Goal: Navigation & Orientation: Find specific page/section

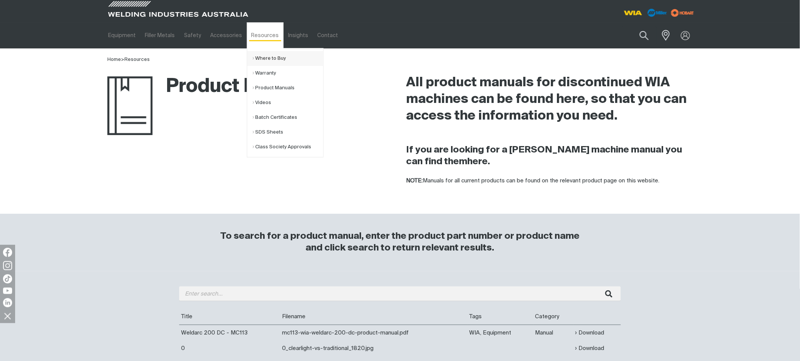
click at [255, 57] on link "Where to Buy" at bounding box center [288, 58] width 70 height 15
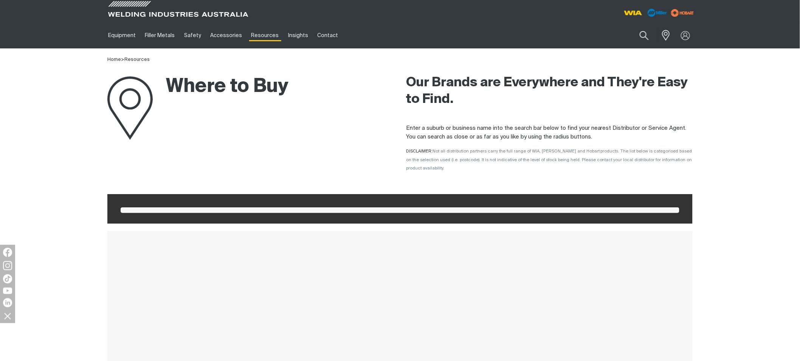
click at [482, 207] on span at bounding box center [400, 210] width 559 height 6
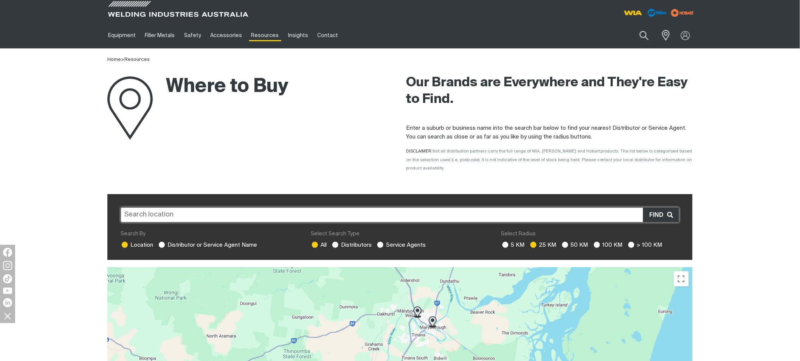
click at [228, 209] on input "text" at bounding box center [400, 214] width 559 height 15
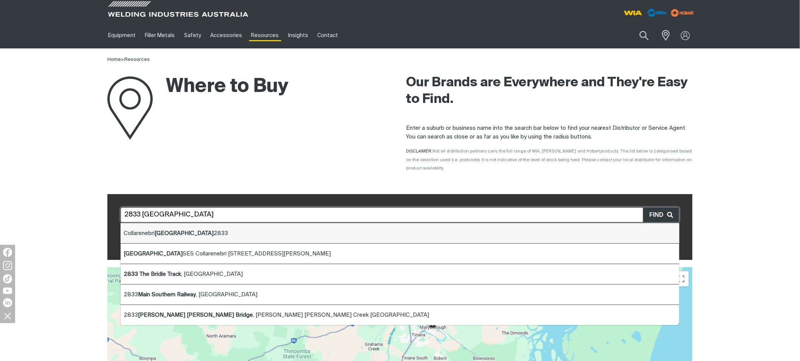
click at [161, 229] on li "Collarenebri NSW 2833" at bounding box center [400, 233] width 559 height 20
type input "Collarenebri NSW 2833"
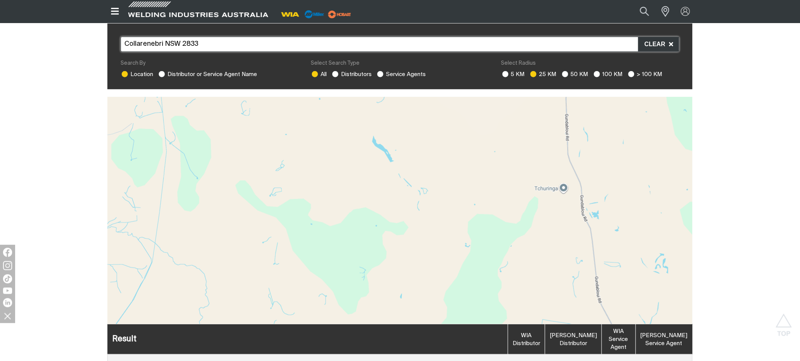
scroll to position [168, 0]
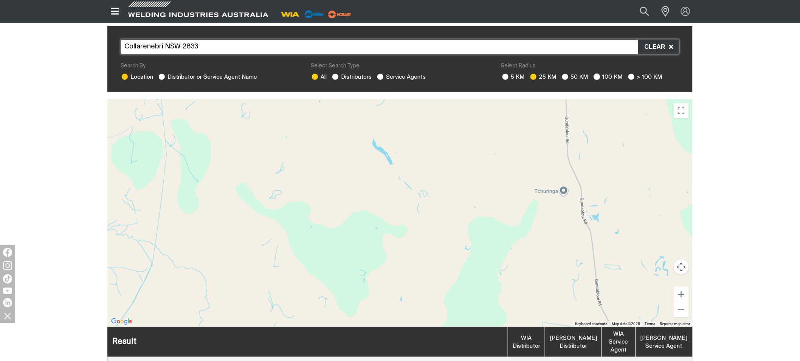
click at [594, 73] on ins at bounding box center [596, 76] width 7 height 7
click at [594, 73] on input "100 KM" at bounding box center [595, 75] width 5 height 5
radio input "true"
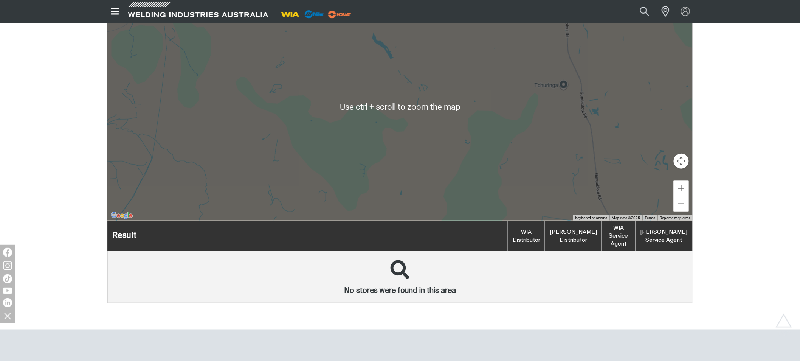
scroll to position [210, 0]
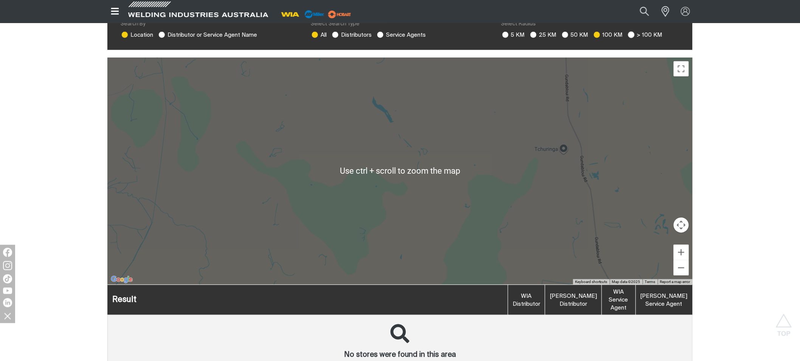
click at [629, 31] on ins at bounding box center [631, 34] width 7 height 7
click at [629, 31] on input "> 100 KM" at bounding box center [630, 33] width 5 height 5
radio input "true"
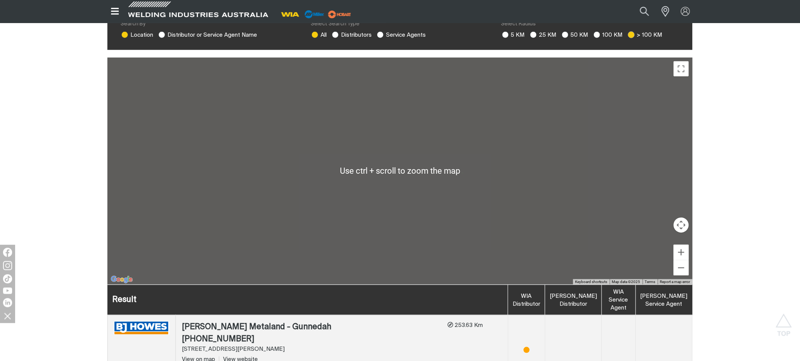
click at [629, 31] on ins at bounding box center [631, 34] width 7 height 7
click at [629, 31] on input "> 100 KM" at bounding box center [630, 33] width 5 height 5
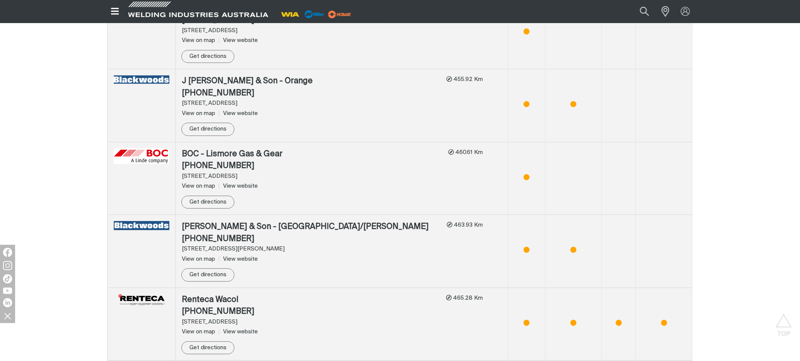
scroll to position [2141, 0]
